Goal: Task Accomplishment & Management: Manage account settings

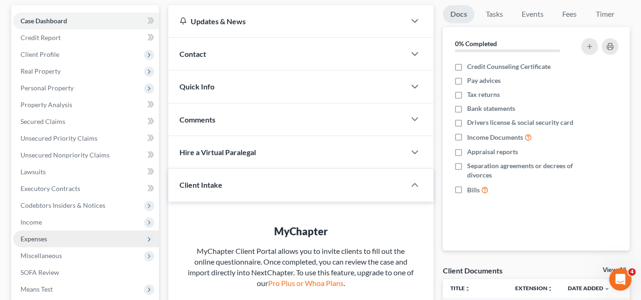
scroll to position [42, 0]
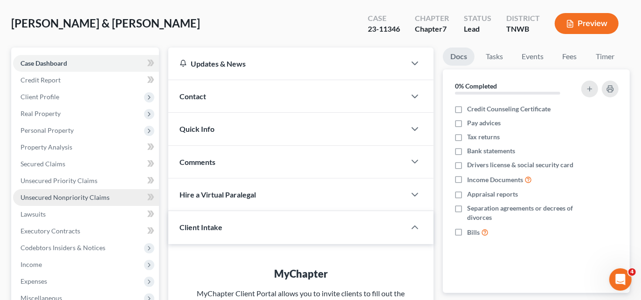
click at [64, 200] on span "Unsecured Nonpriority Claims" at bounding box center [65, 197] width 89 height 8
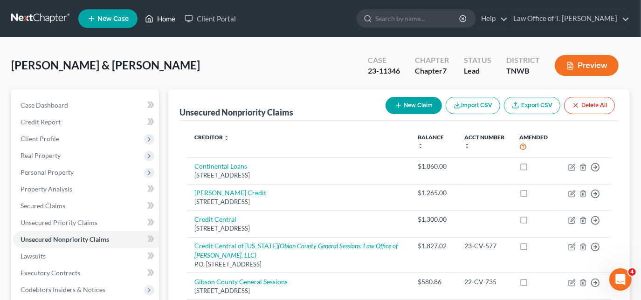
click at [159, 19] on link "Home" at bounding box center [160, 18] width 40 height 17
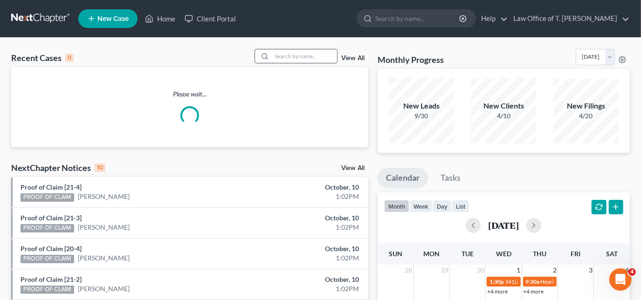
click at [311, 57] on input "search" at bounding box center [304, 56] width 65 height 14
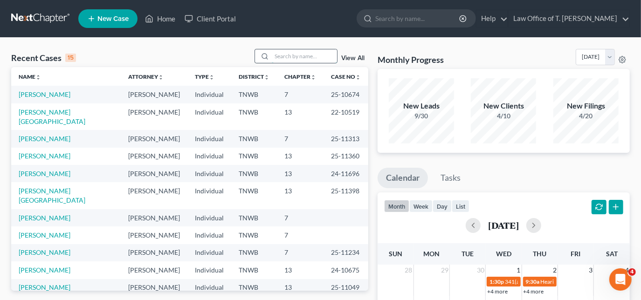
type input "o"
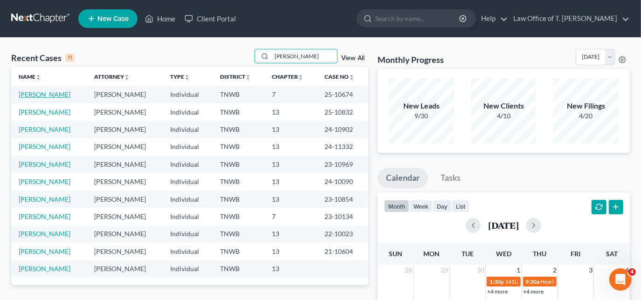
type input "[PERSON_NAME]"
click at [47, 97] on link "[PERSON_NAME]" at bounding box center [45, 94] width 52 height 8
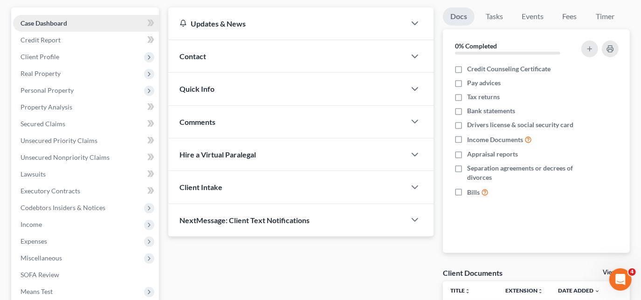
scroll to position [68, 0]
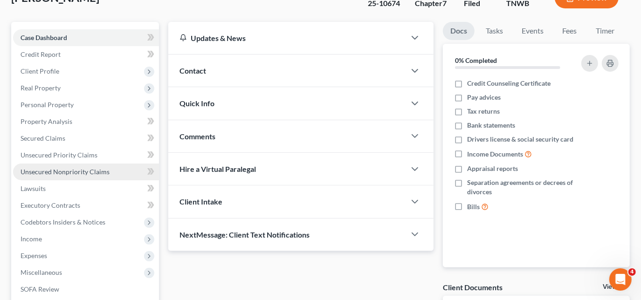
click at [62, 168] on span "Unsecured Nonpriority Claims" at bounding box center [65, 172] width 89 height 8
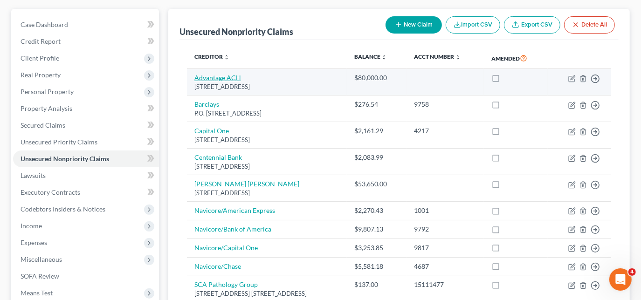
scroll to position [84, 0]
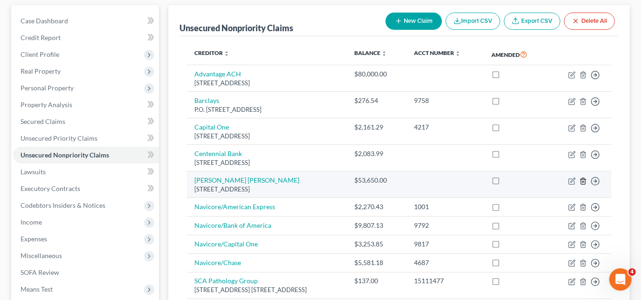
click at [582, 179] on icon "button" at bounding box center [582, 181] width 7 height 7
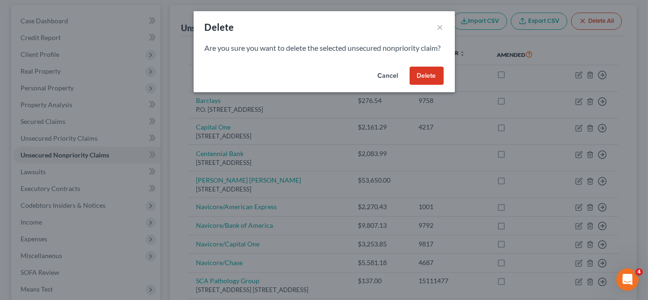
click at [441, 85] on button "Delete" at bounding box center [426, 76] width 34 height 19
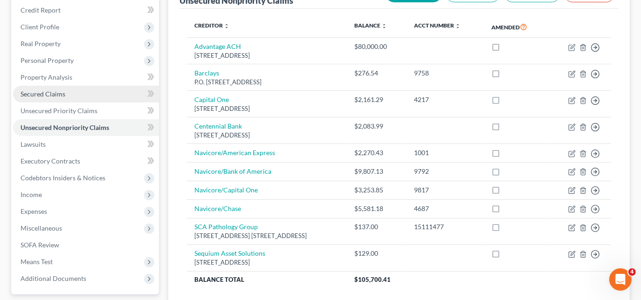
scroll to position [110, 0]
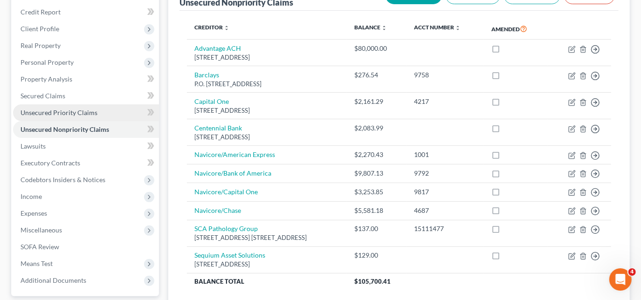
click at [83, 111] on span "Unsecured Priority Claims" at bounding box center [59, 113] width 77 height 8
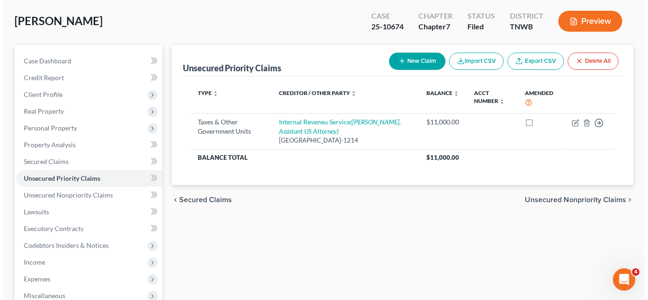
scroll to position [25, 0]
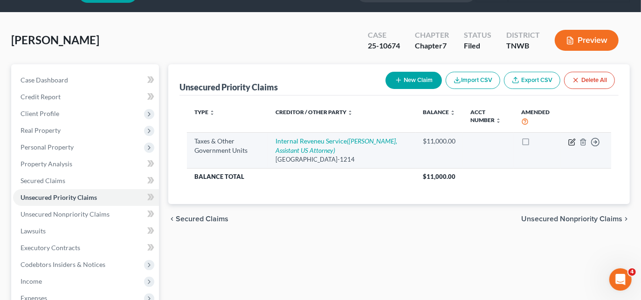
click at [574, 139] on icon "button" at bounding box center [571, 141] width 7 height 7
select select "0"
select select "28"
select select "0"
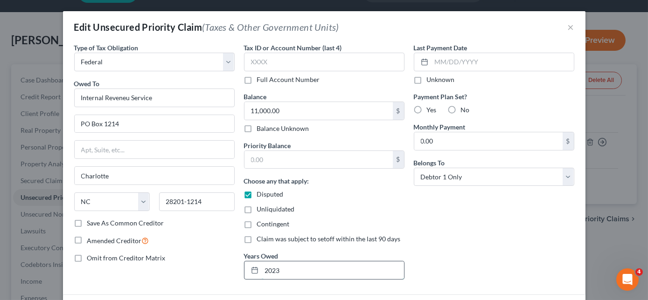
click at [298, 271] on input "2023" at bounding box center [333, 271] width 142 height 18
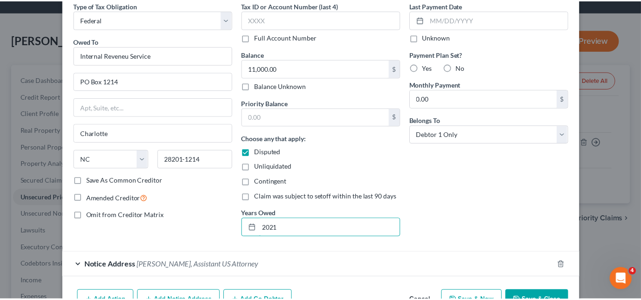
scroll to position [77, 0]
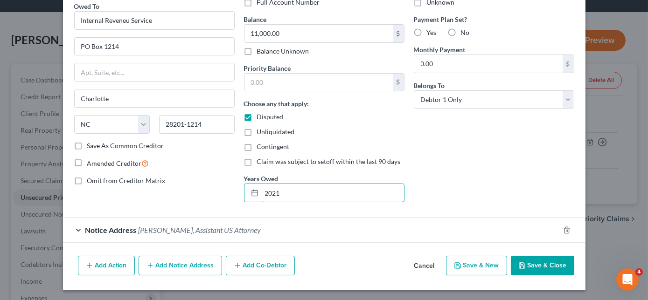
type input "2021"
click at [528, 260] on button "Save & Close" at bounding box center [541, 266] width 63 height 20
